Goal: Task Accomplishment & Management: Use online tool/utility

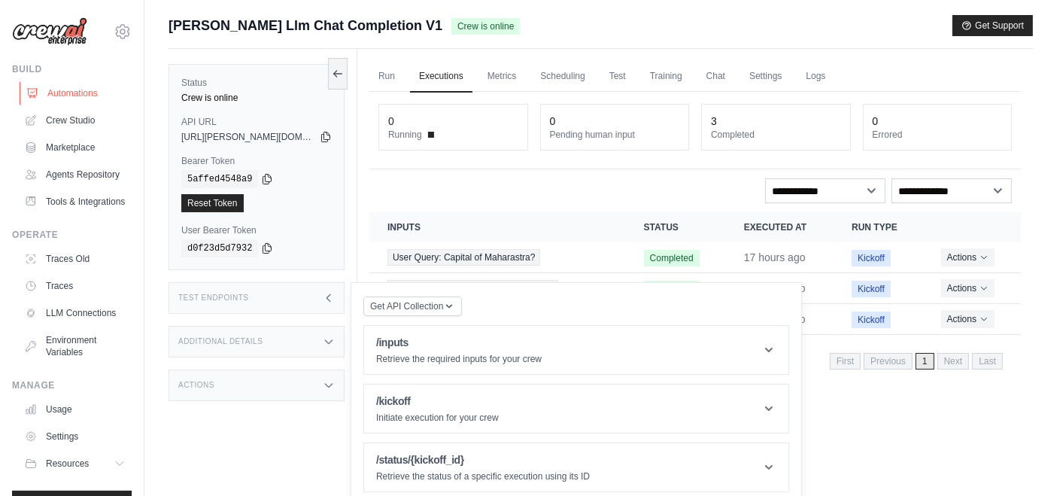
click at [56, 90] on link "Automations" at bounding box center [77, 93] width 114 height 24
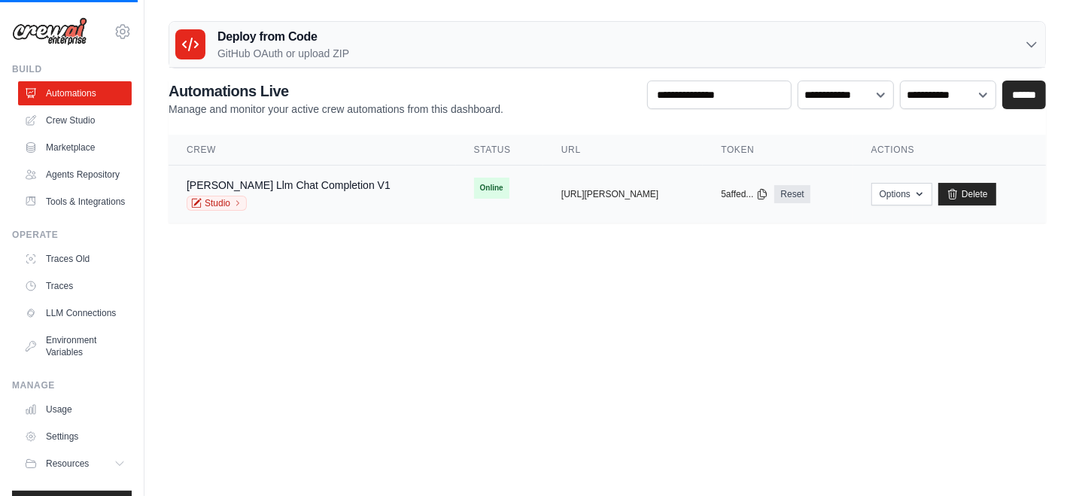
click at [479, 196] on td "Online" at bounding box center [499, 188] width 87 height 45
click at [477, 205] on td "Online" at bounding box center [499, 188] width 87 height 45
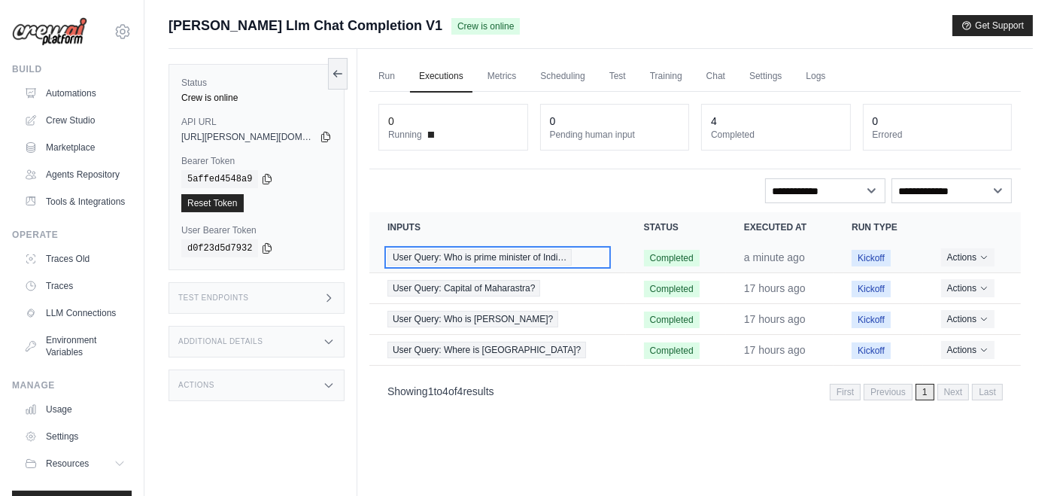
click at [579, 256] on div "User Query: Who is prime minister of Indi…" at bounding box center [497, 257] width 220 height 17
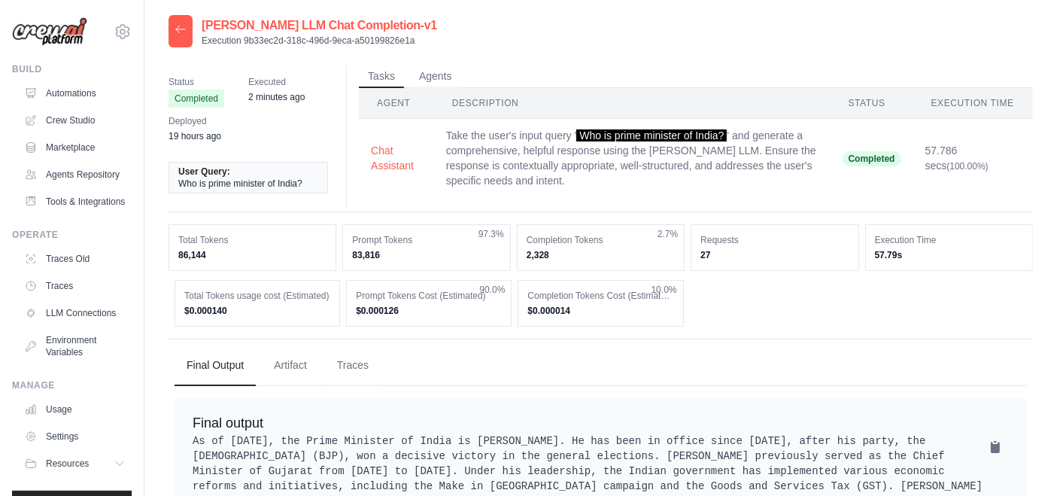
click at [228, 312] on dd "$0.000140" at bounding box center [257, 311] width 146 height 12
click at [430, 76] on button "Agents" at bounding box center [435, 76] width 51 height 23
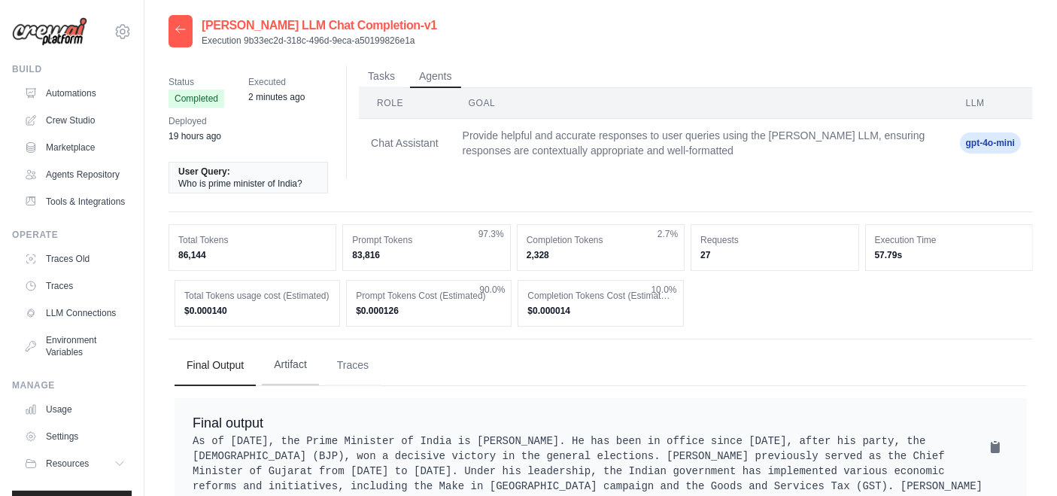
click at [292, 372] on button "Artifact" at bounding box center [290, 365] width 57 height 41
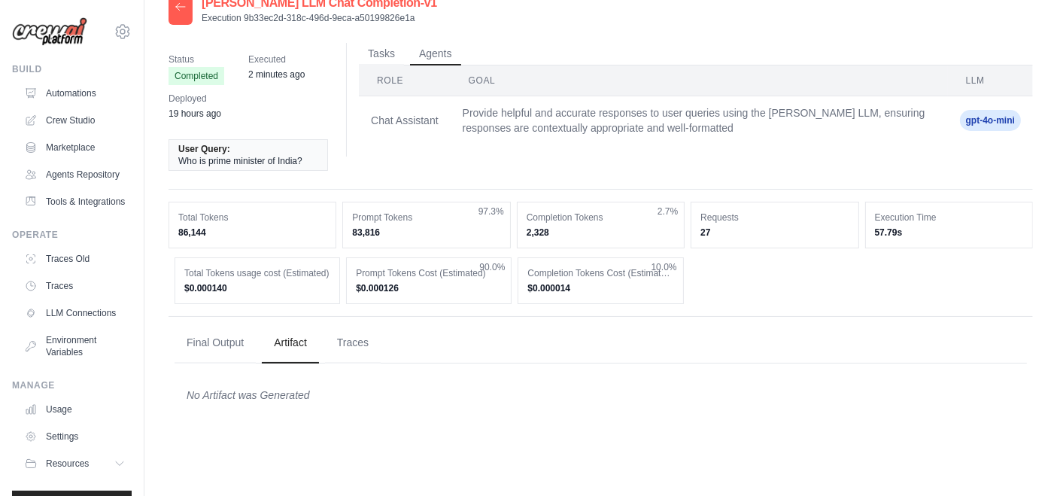
scroll to position [30, 0]
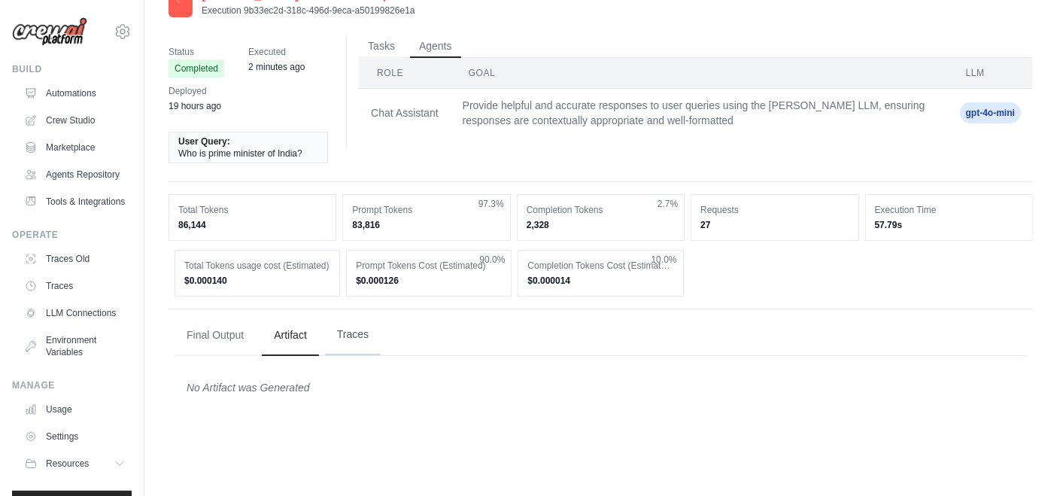
click at [353, 340] on button "Traces" at bounding box center [353, 335] width 56 height 41
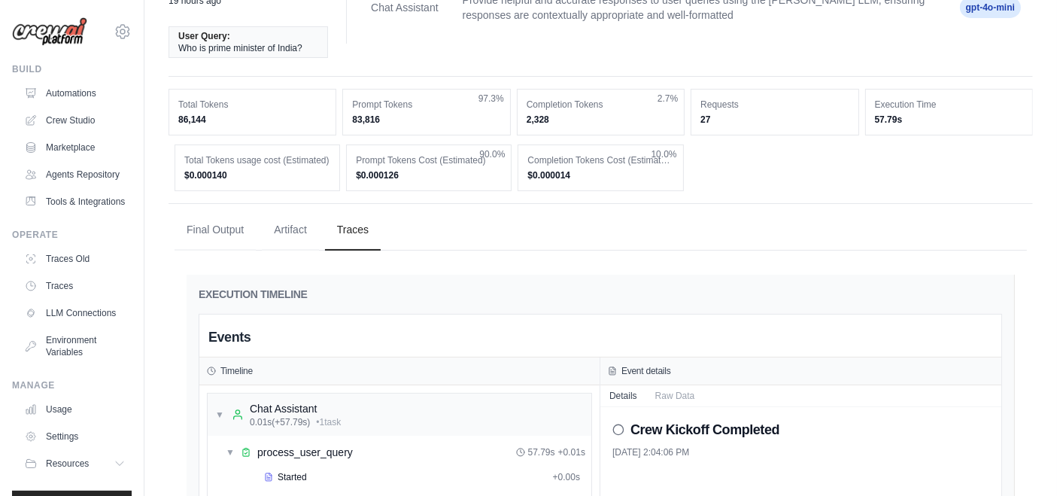
scroll to position [386, 0]
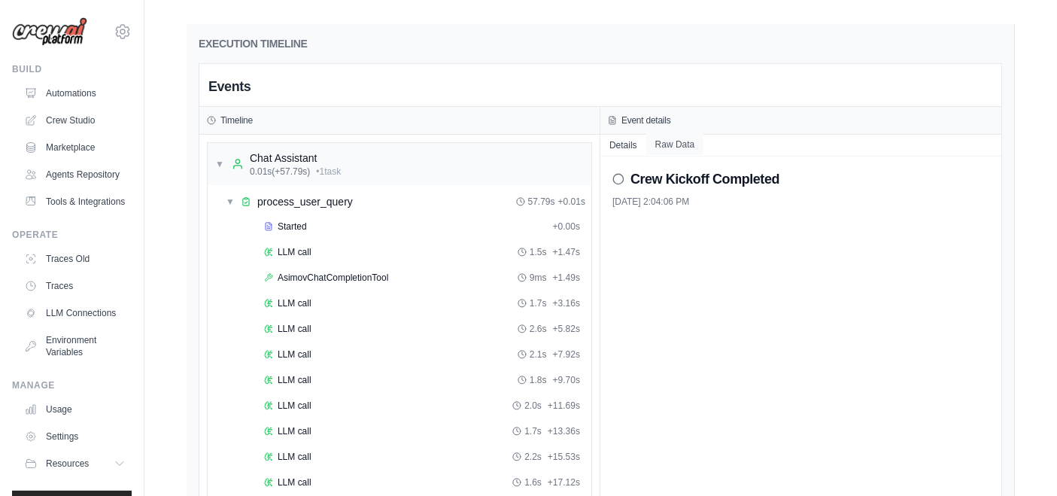
click at [673, 142] on button "Raw Data" at bounding box center [675, 144] width 58 height 21
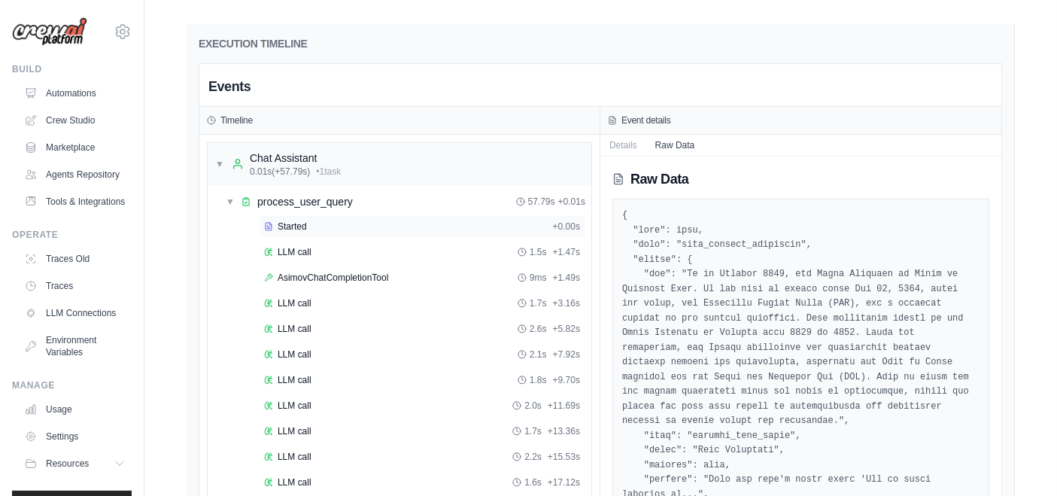
click at [290, 220] on span "Started" at bounding box center [292, 226] width 29 height 12
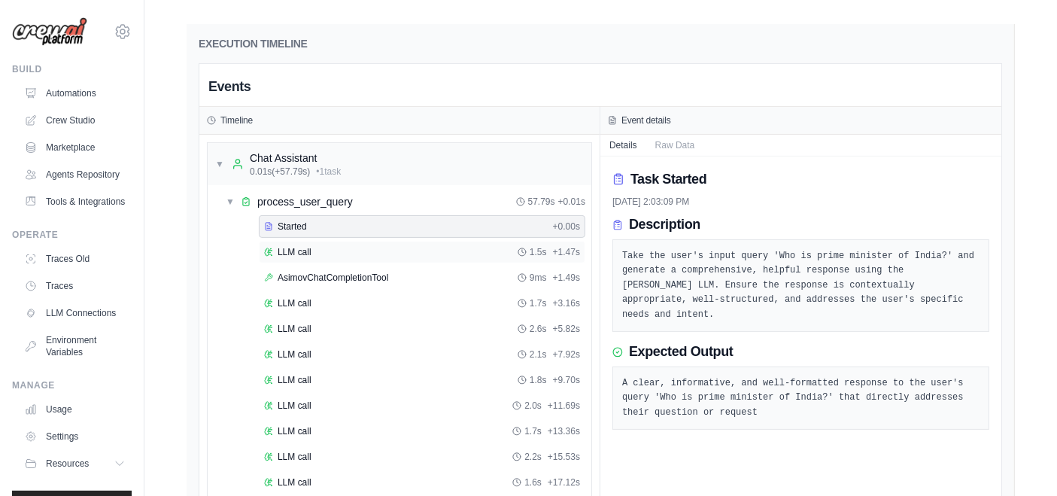
click at [298, 248] on span "LLM call" at bounding box center [295, 252] width 34 height 12
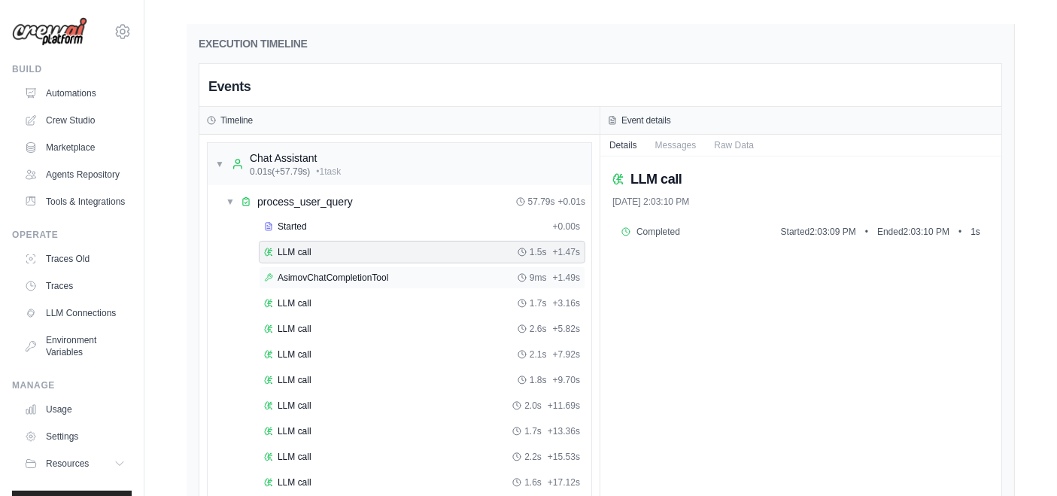
click at [315, 275] on span "AsimovChatCompletionTool" at bounding box center [333, 278] width 111 height 12
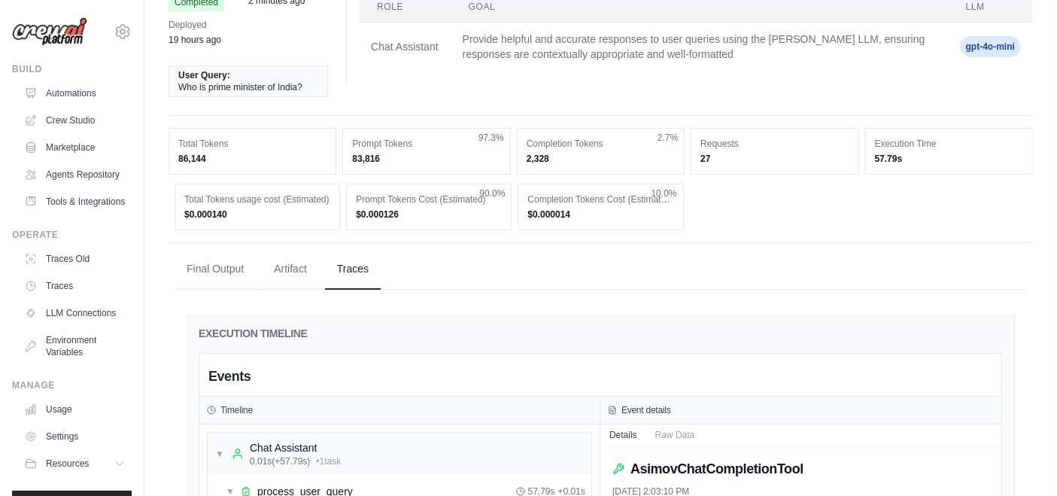
scroll to position [0, 0]
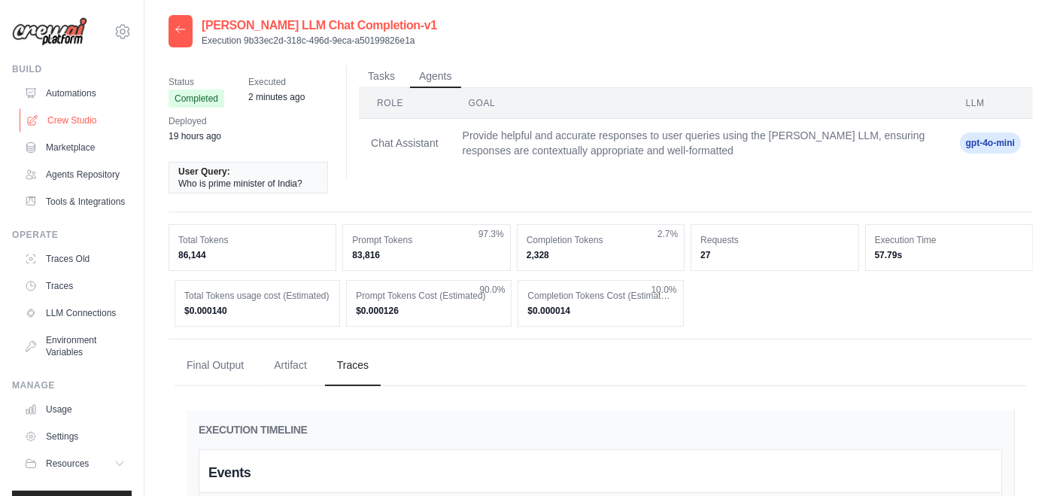
click at [81, 128] on link "Crew Studio" at bounding box center [77, 120] width 114 height 24
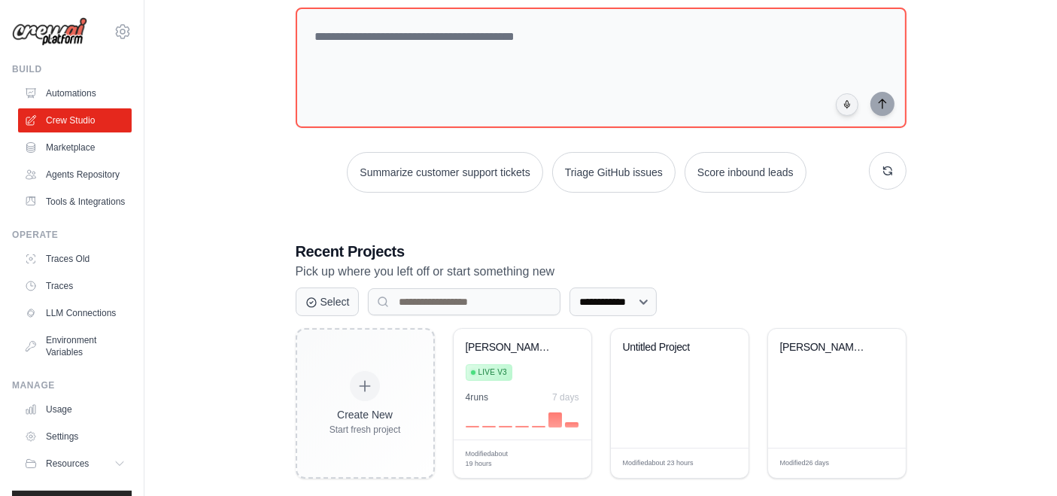
scroll to position [109, 0]
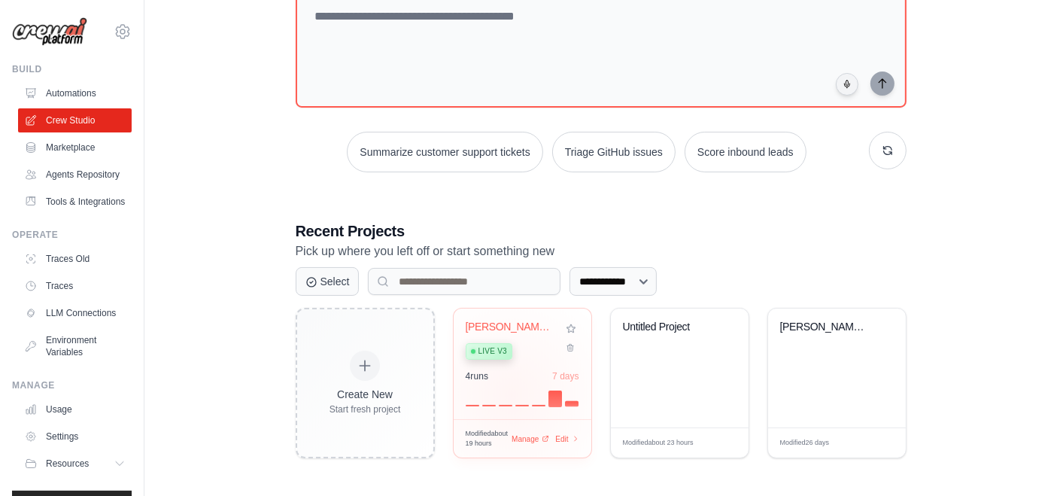
click at [511, 395] on div at bounding box center [523, 397] width 114 height 18
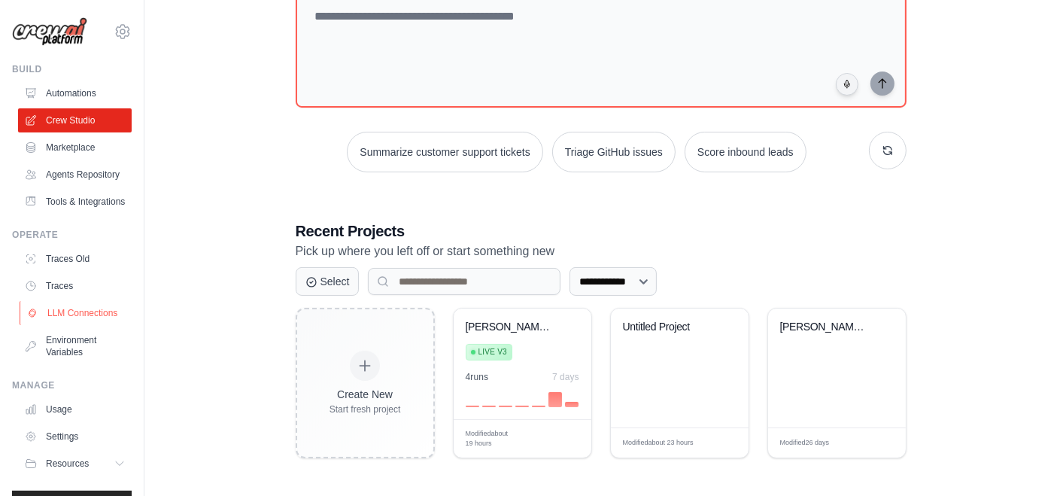
drag, startPoint x: 68, startPoint y: 347, endPoint x: 77, endPoint y: 345, distance: 9.2
click at [68, 325] on link "LLM Connections" at bounding box center [77, 313] width 114 height 24
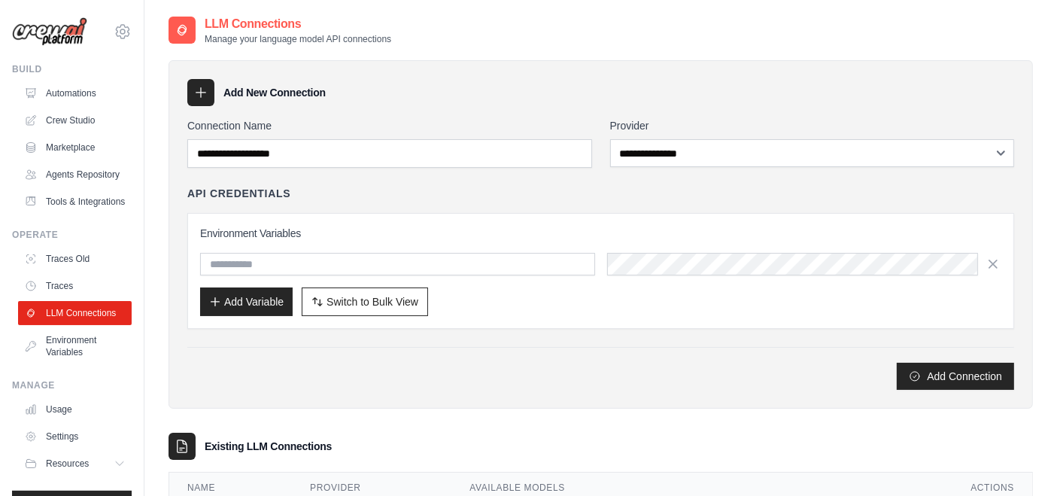
scroll to position [84, 0]
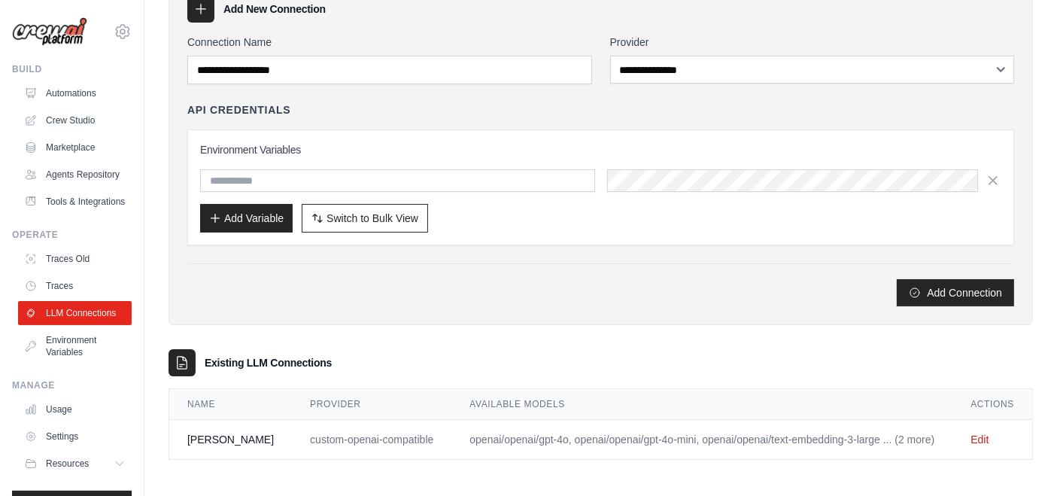
click at [451, 433] on td "openai/openai/gpt-4o, openai/openai/gpt-4o-mini, openai/openai/text-embedding-3…" at bounding box center [701, 440] width 501 height 40
click at [295, 436] on td "custom-openai-compatible" at bounding box center [372, 440] width 160 height 40
click at [977, 438] on link "Edit" at bounding box center [980, 439] width 18 height 12
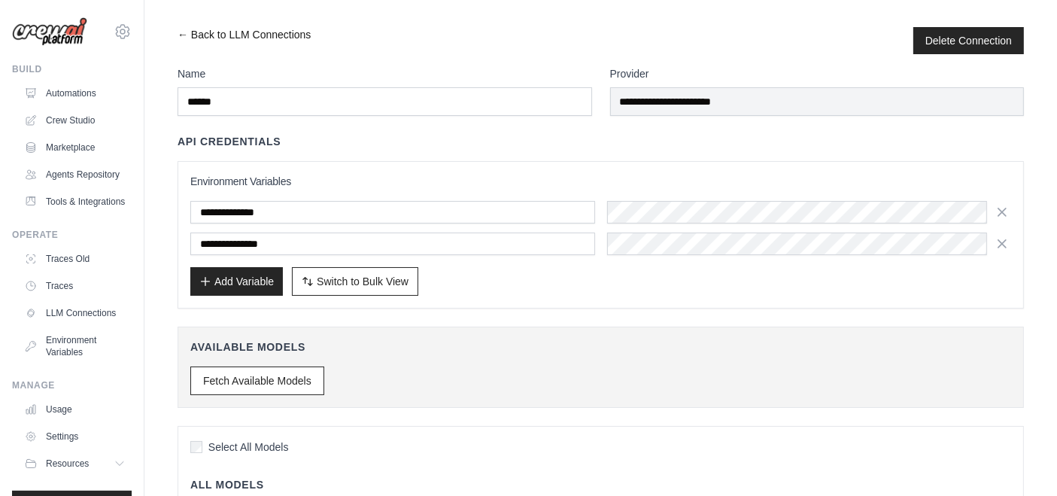
click at [178, 31] on link "← Back to LLM Connections" at bounding box center [244, 40] width 133 height 27
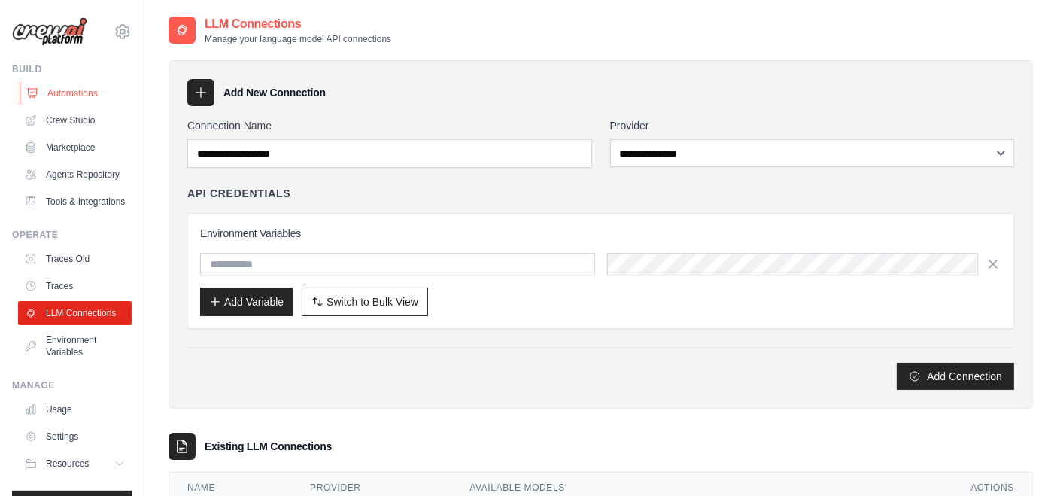
click at [84, 93] on link "Automations" at bounding box center [77, 93] width 114 height 24
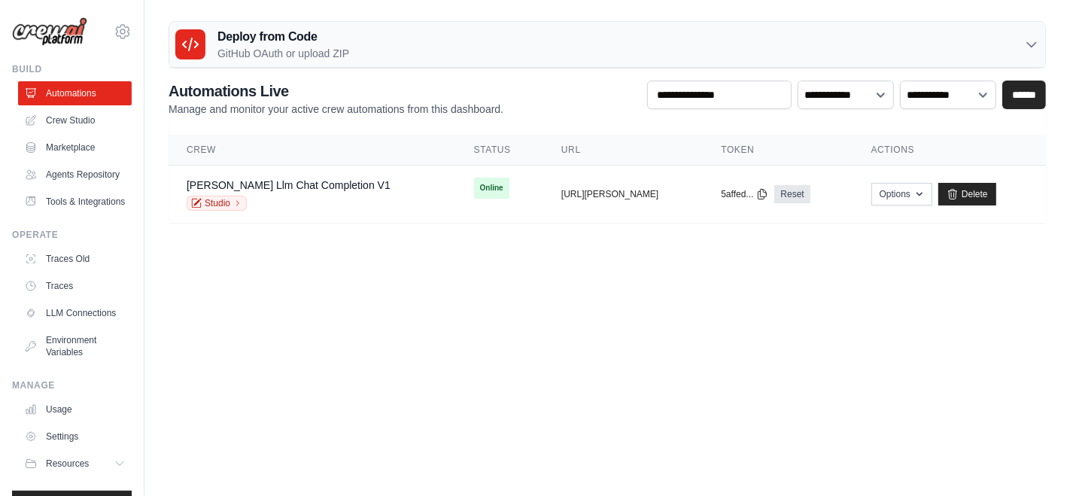
click at [294, 43] on h3 "Deploy from Code" at bounding box center [283, 37] width 132 height 18
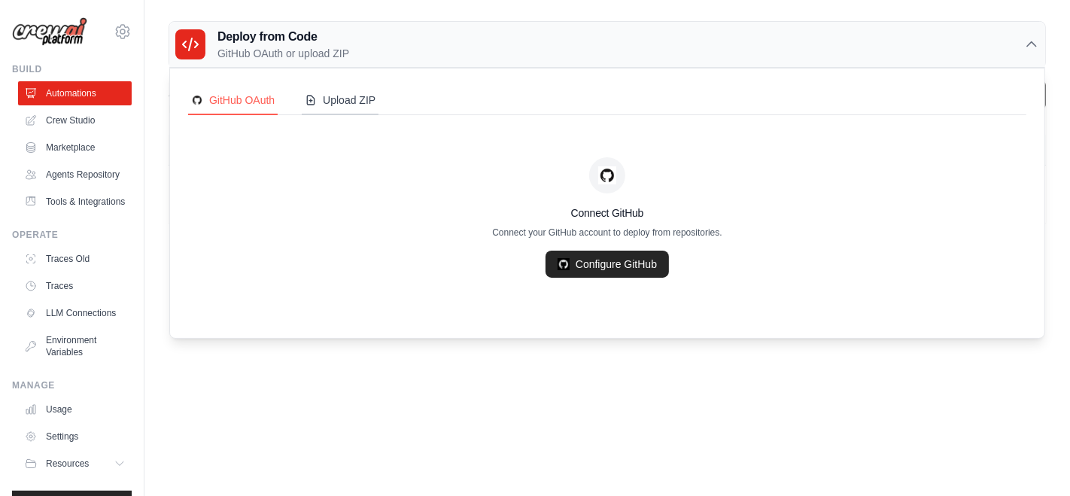
click at [331, 96] on div "Upload ZIP" at bounding box center [340, 100] width 71 height 15
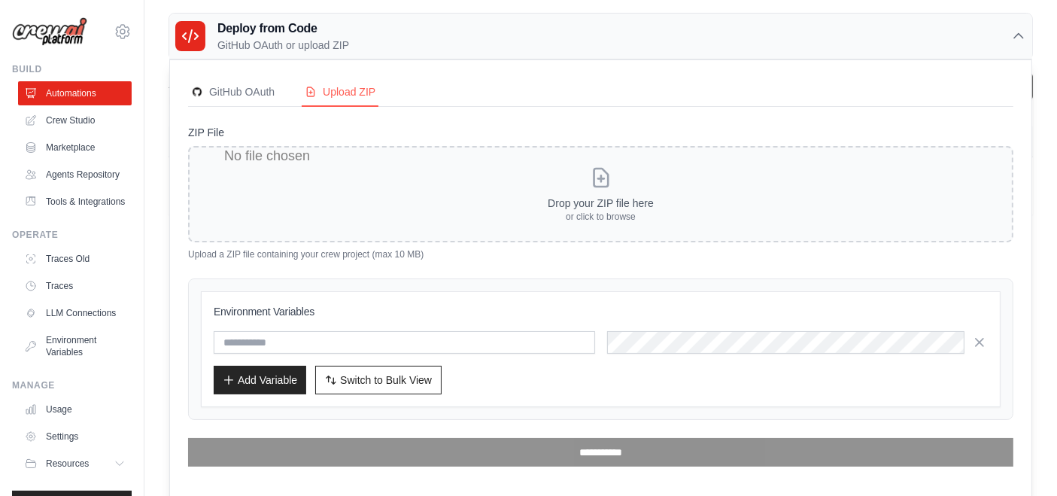
scroll to position [12, 0]
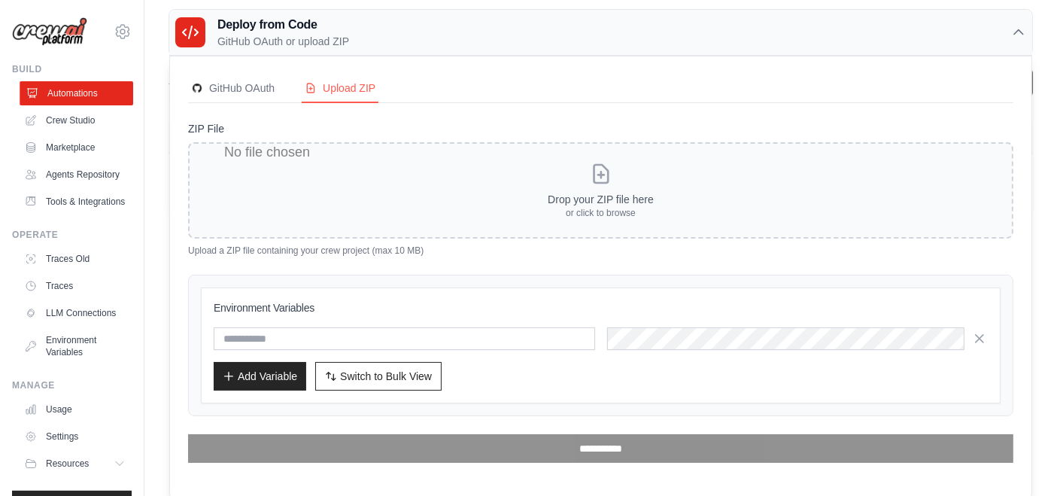
click at [66, 96] on link "Automations" at bounding box center [77, 93] width 114 height 24
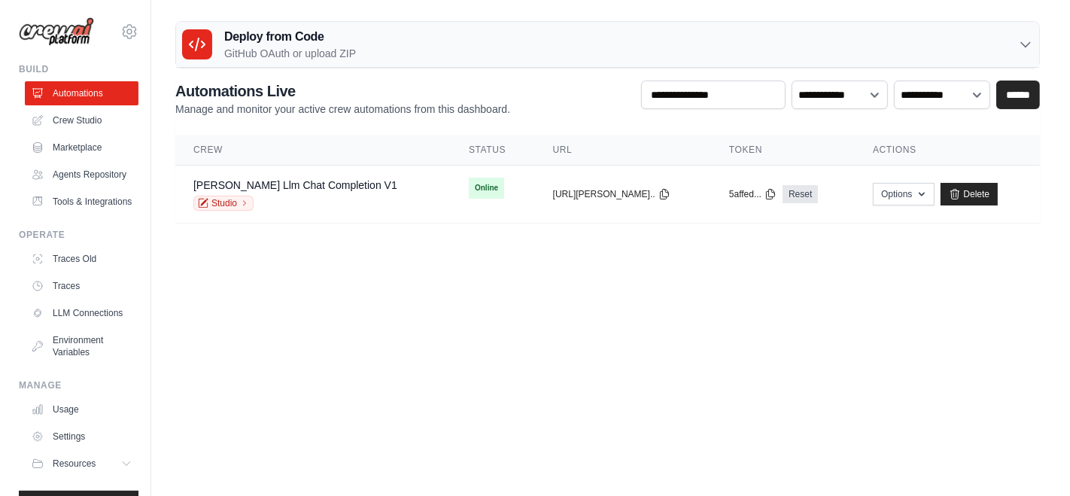
scroll to position [0, 0]
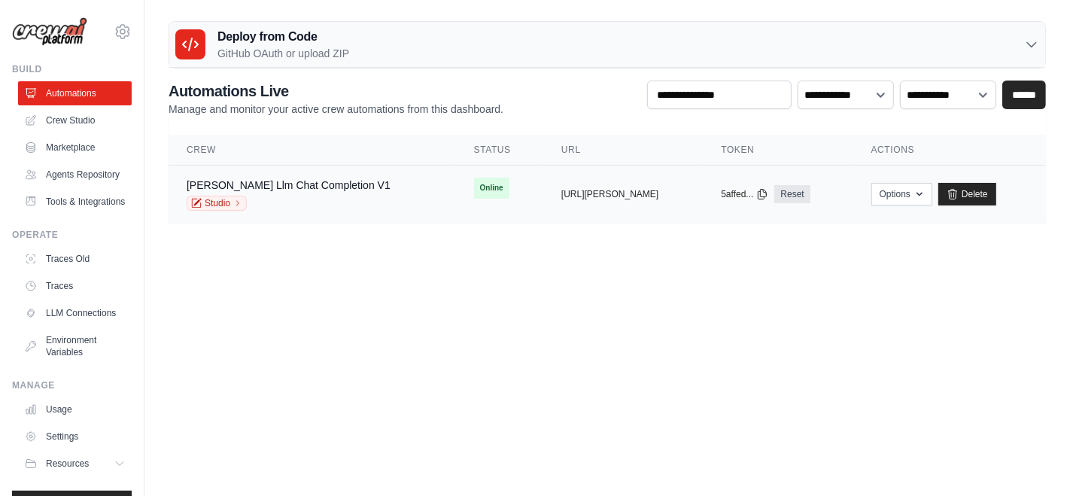
click at [543, 195] on td "copied https://asimov-llm-chat-completion-" at bounding box center [623, 195] width 160 height 58
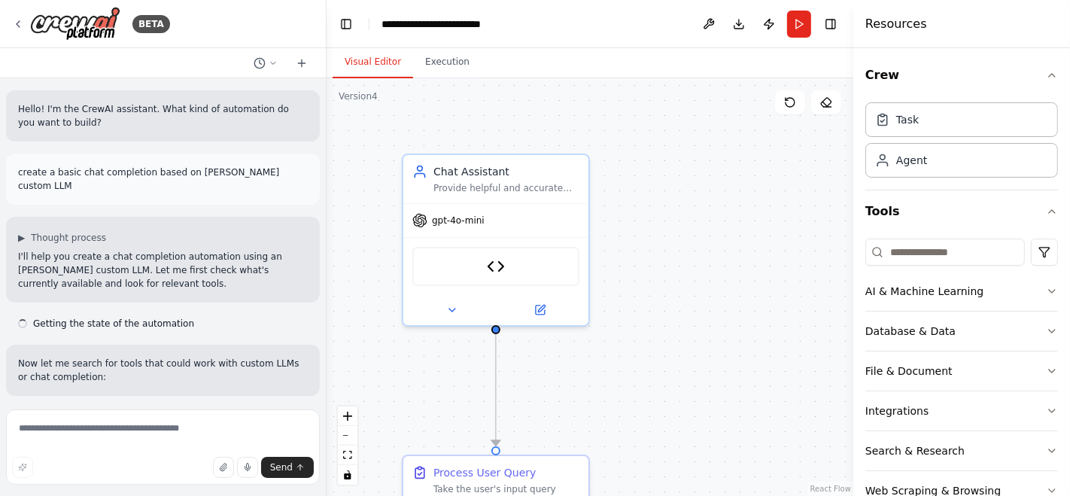
scroll to position [4897, 0]
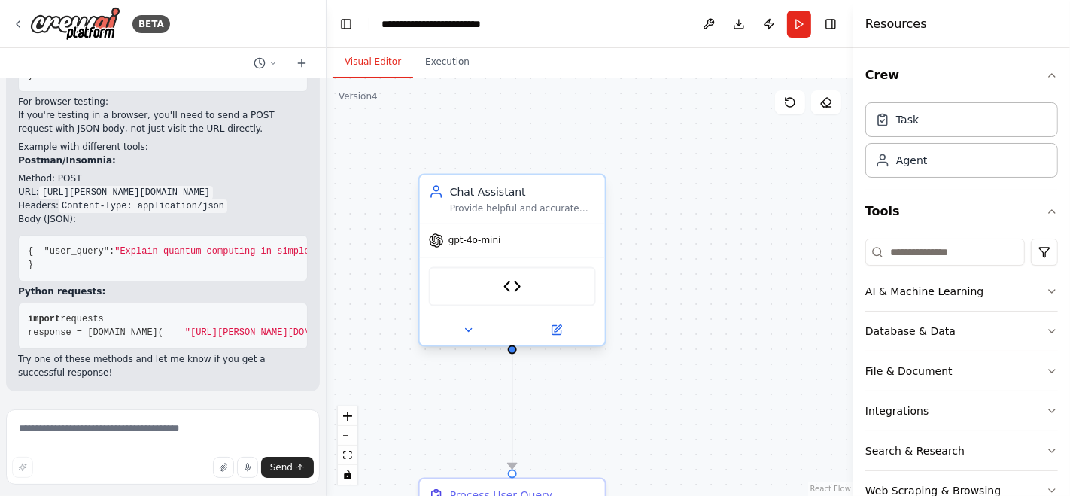
click at [483, 245] on span "gpt-4o-mini" at bounding box center [474, 241] width 53 height 12
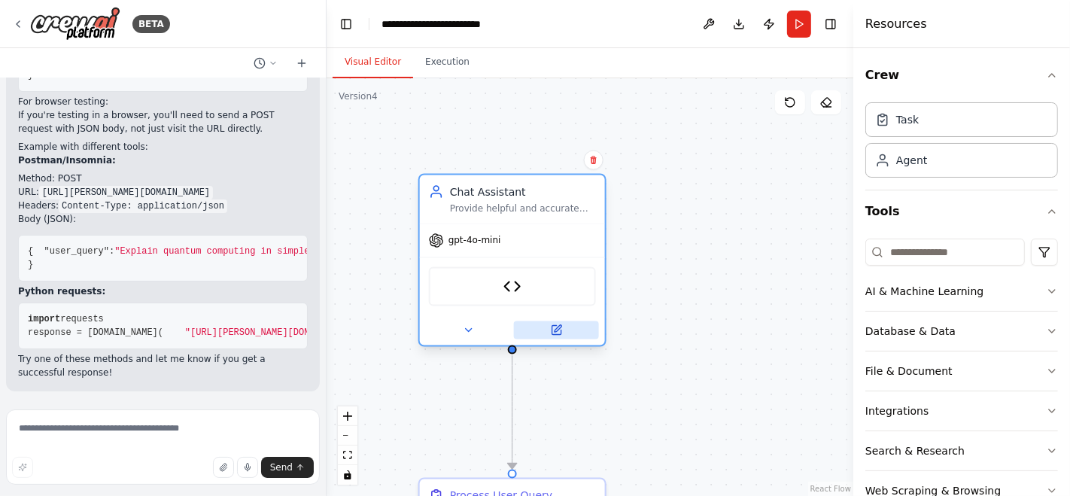
click at [567, 323] on button at bounding box center [556, 330] width 85 height 18
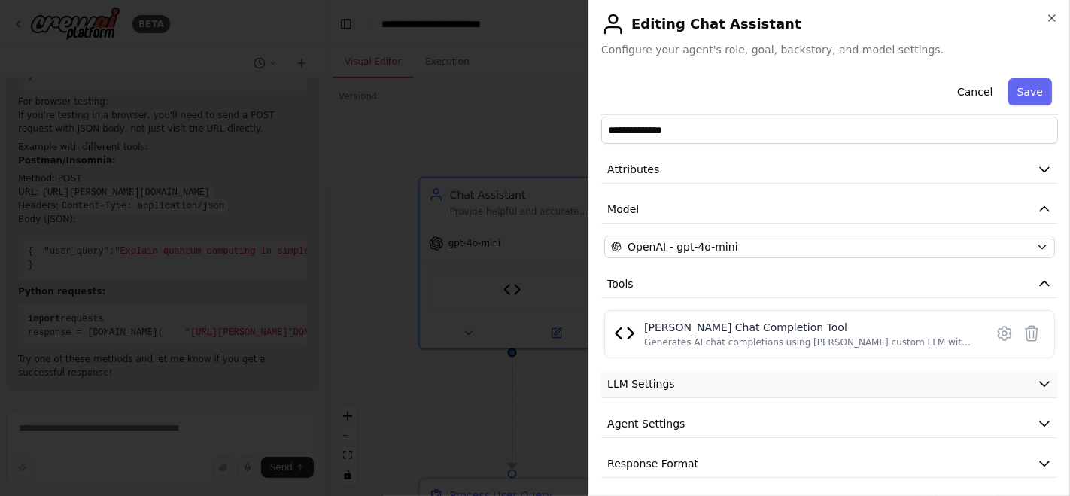
scroll to position [29, 0]
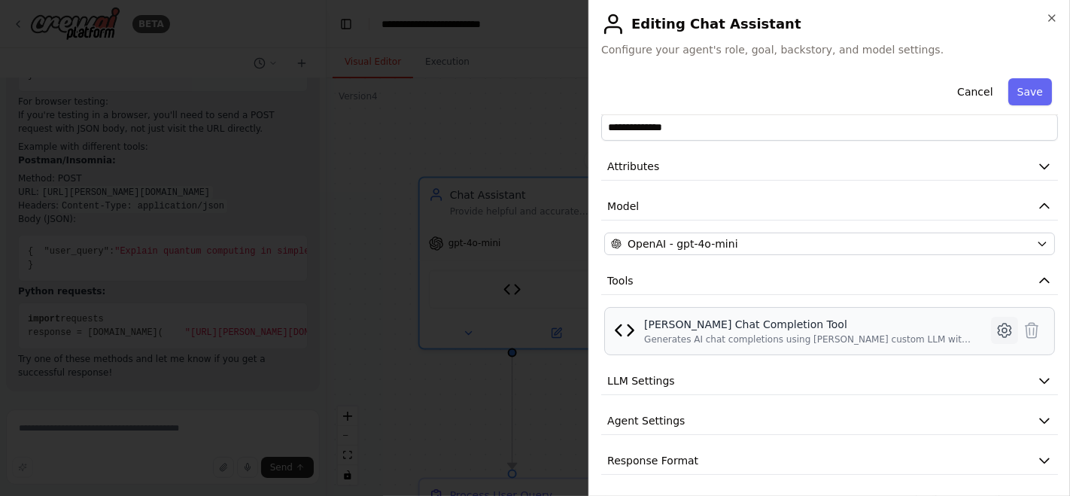
click at [1002, 330] on button at bounding box center [1004, 330] width 27 height 27
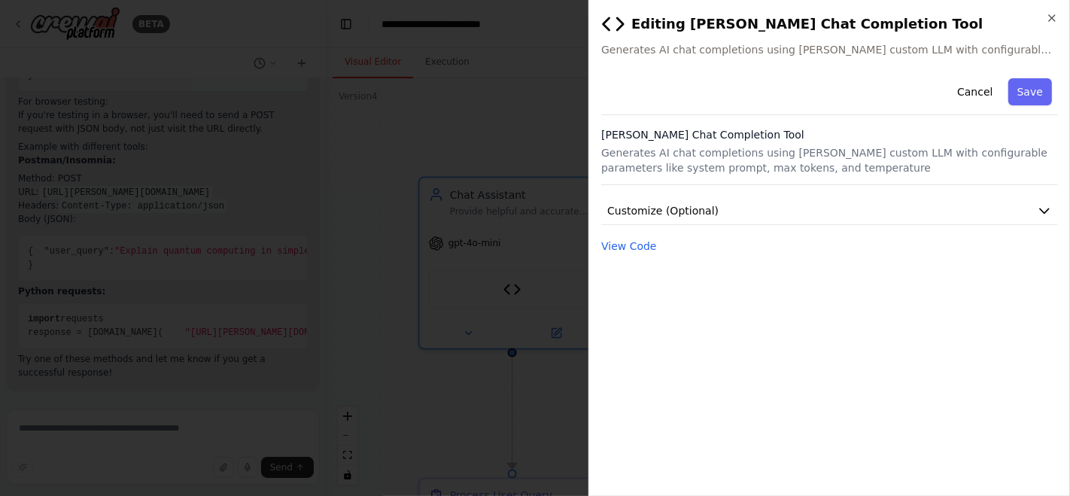
scroll to position [0, 0]
click at [638, 248] on button "View Code" at bounding box center [629, 246] width 56 height 15
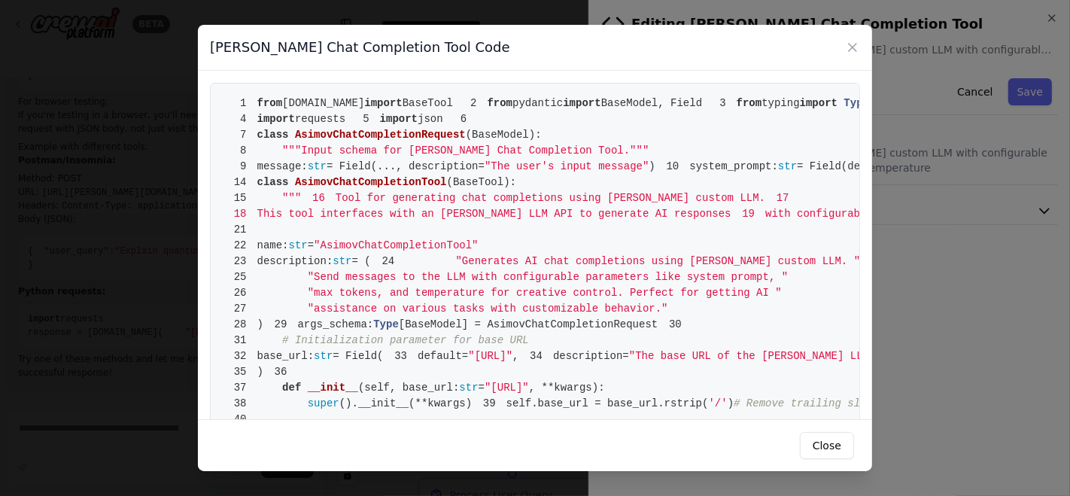
scroll to position [251, 0]
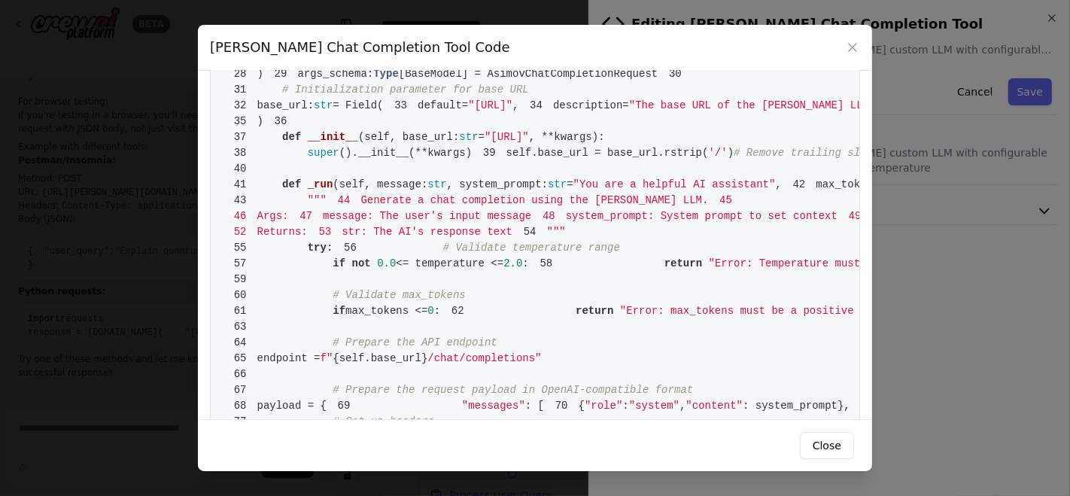
drag, startPoint x: 378, startPoint y: 360, endPoint x: 460, endPoint y: 364, distance: 82.1
click at [460, 364] on pre "1 from crewai.tools import BaseTool 2 from pydantic import BaseModel, Field 3 f…" at bounding box center [535, 477] width 650 height 1290
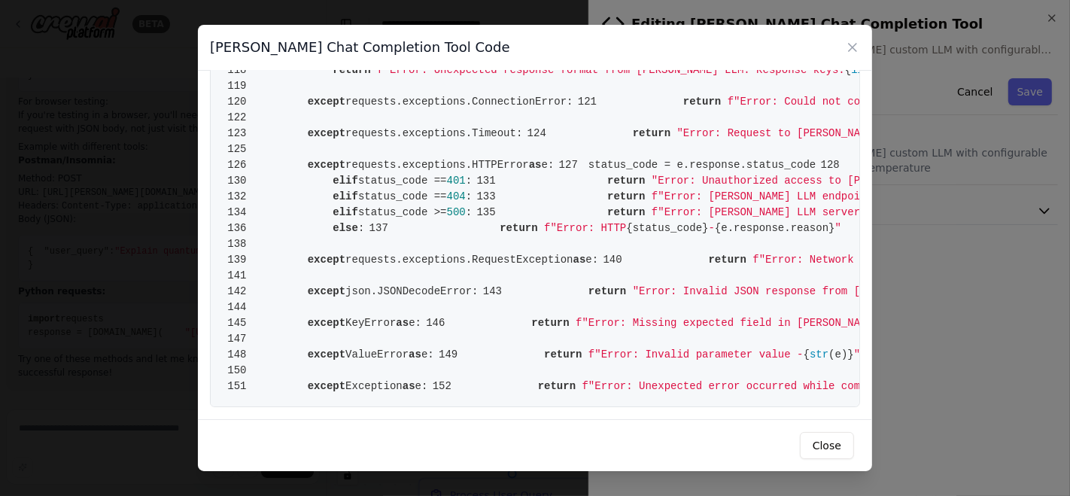
scroll to position [1254, 0]
click at [849, 53] on icon at bounding box center [852, 47] width 15 height 15
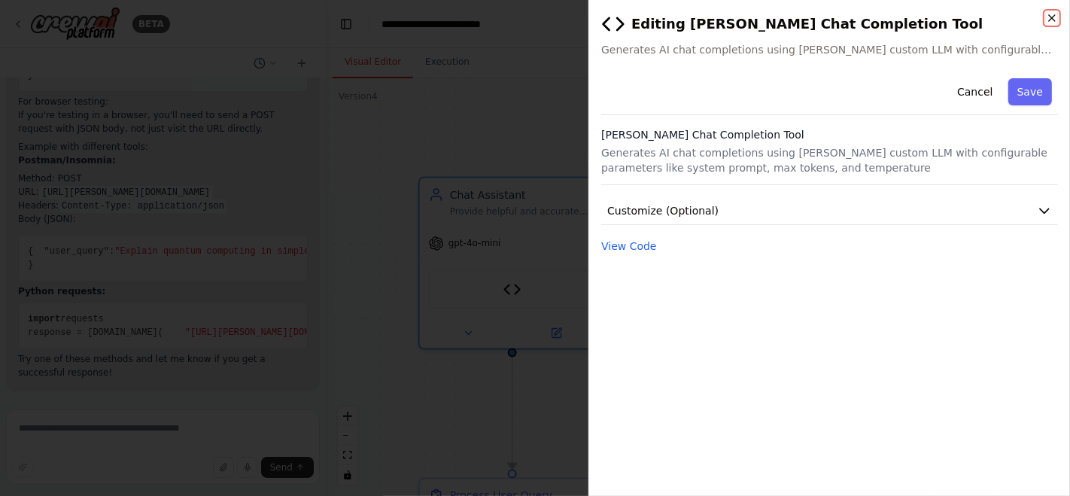
click at [1054, 23] on icon "button" at bounding box center [1052, 18] width 12 height 12
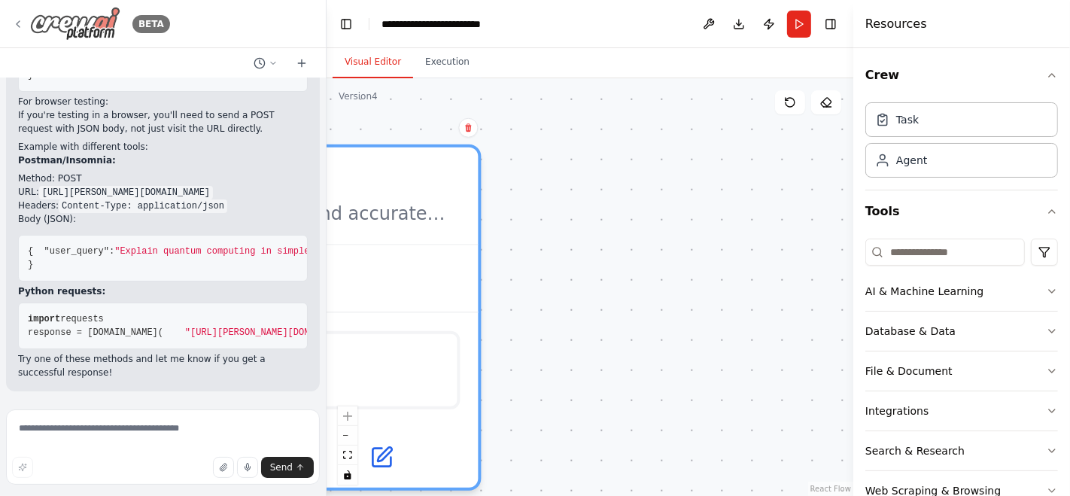
click at [36, 32] on img at bounding box center [75, 24] width 90 height 34
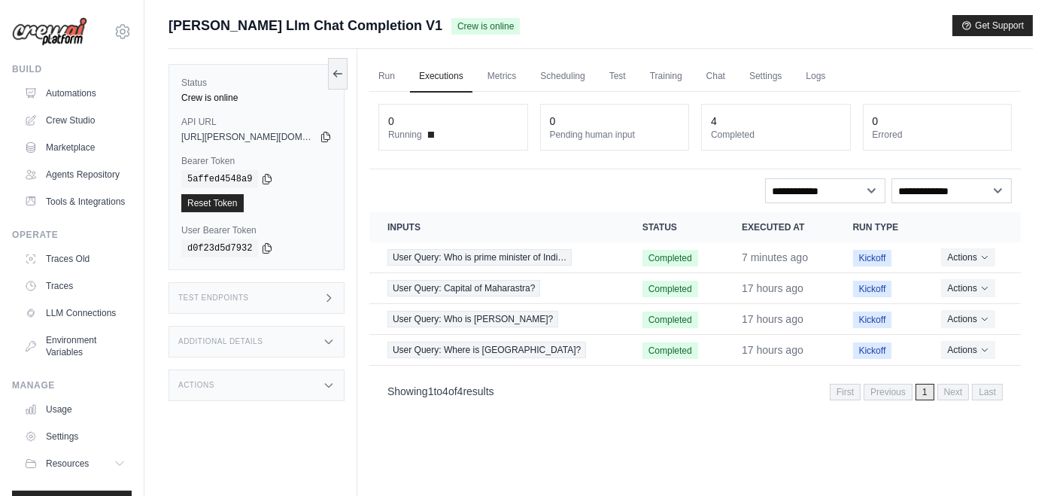
drag, startPoint x: 184, startPoint y: 134, endPoint x: 339, endPoint y: 135, distance: 155.0
click at [339, 135] on div "Status Crew is online API URL copied [URL][PERSON_NAME][DOMAIN_NAME] Bearer Tok…" at bounding box center [257, 167] width 176 height 206
click at [214, 178] on code "5affed4548a9" at bounding box center [219, 179] width 77 height 18
